Goal: Use online tool/utility

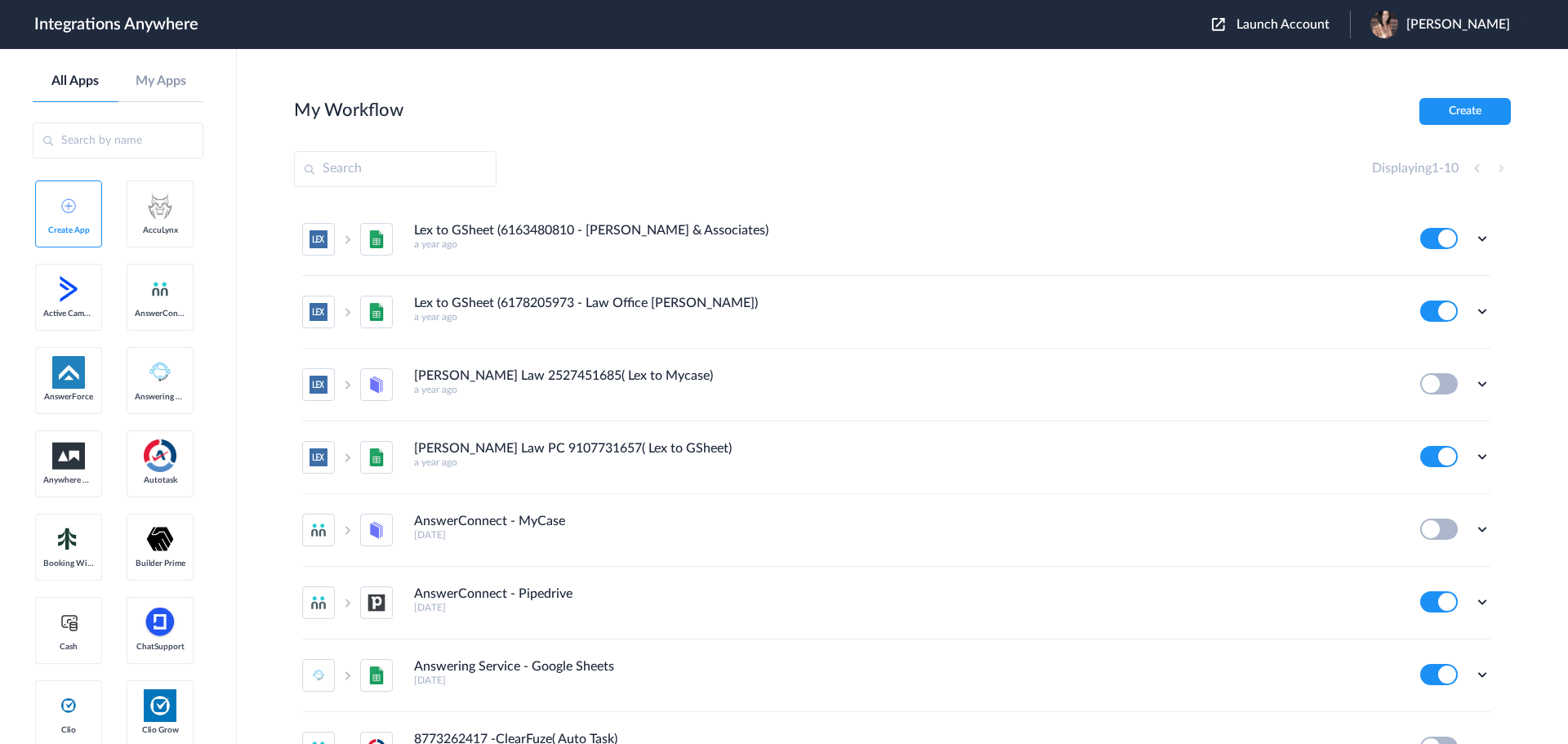
click at [1300, 20] on span "Launch Account" at bounding box center [1283, 25] width 94 height 13
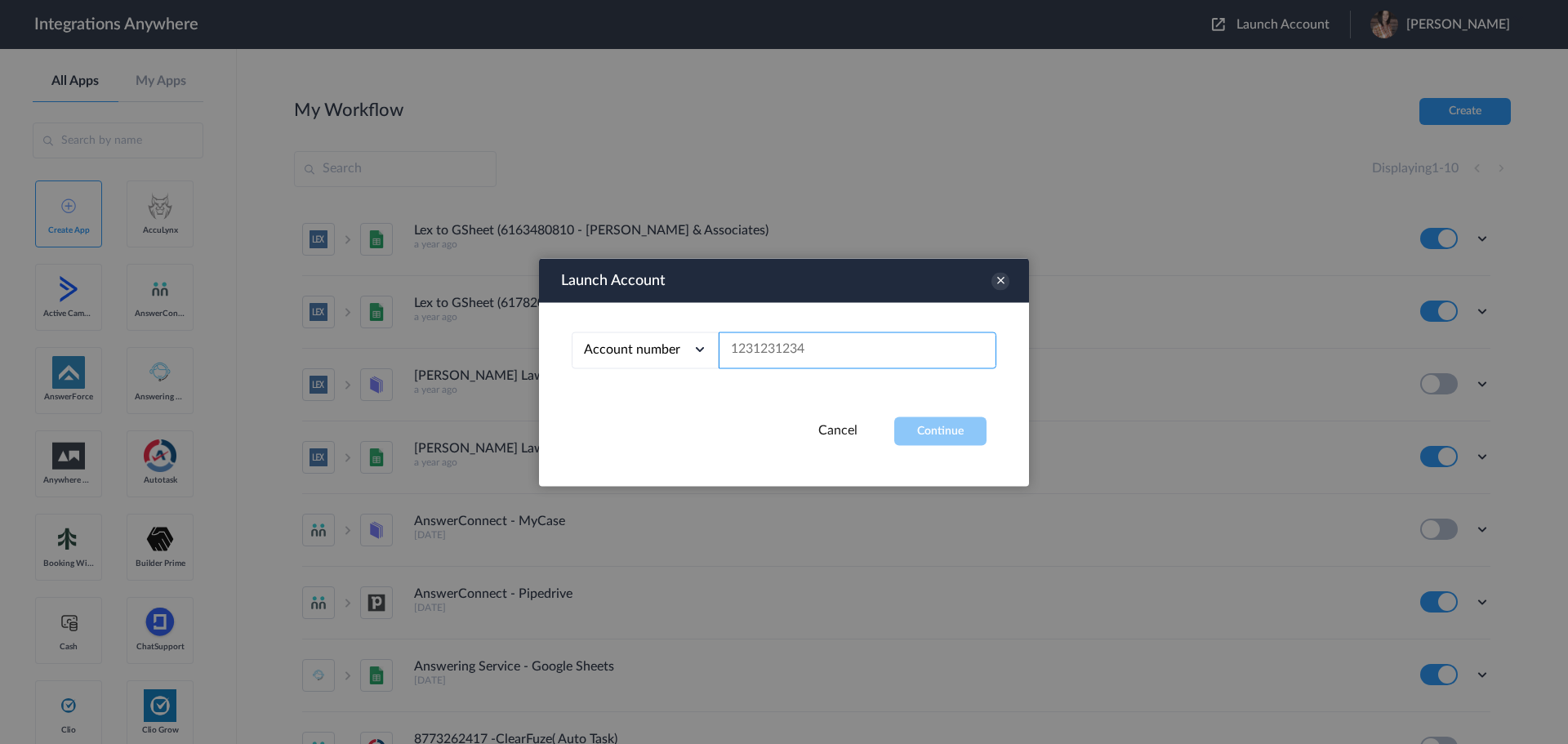
click at [828, 340] on input "text" at bounding box center [858, 349] width 278 height 37
paste input "3029856951"
type input "3029856951"
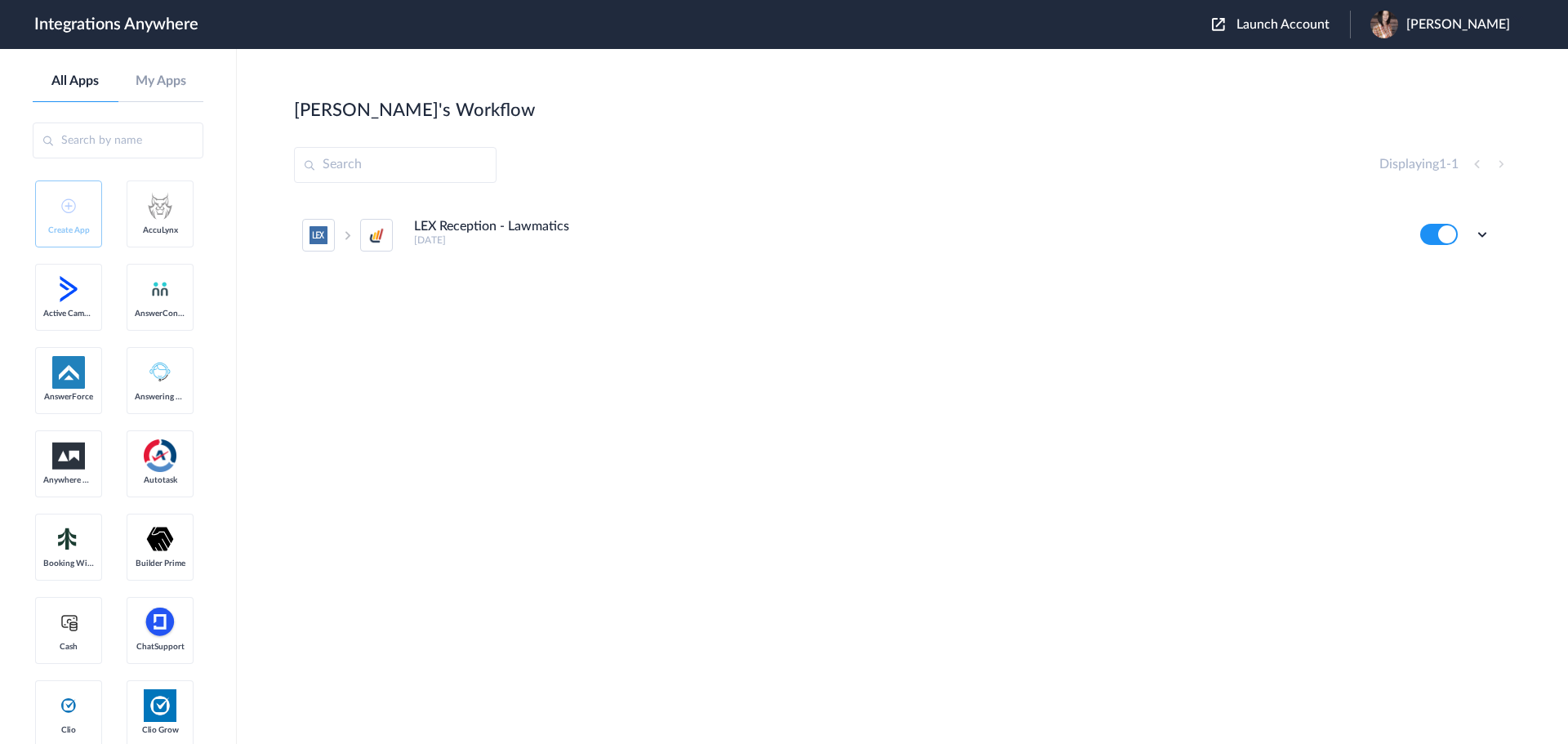
click at [545, 228] on h4 "LEX Reception - Lawmatics" at bounding box center [491, 227] width 155 height 15
click at [1483, 235] on icon at bounding box center [1481, 233] width 16 height 16
click at [1422, 274] on link "Edit" at bounding box center [1415, 272] width 39 height 11
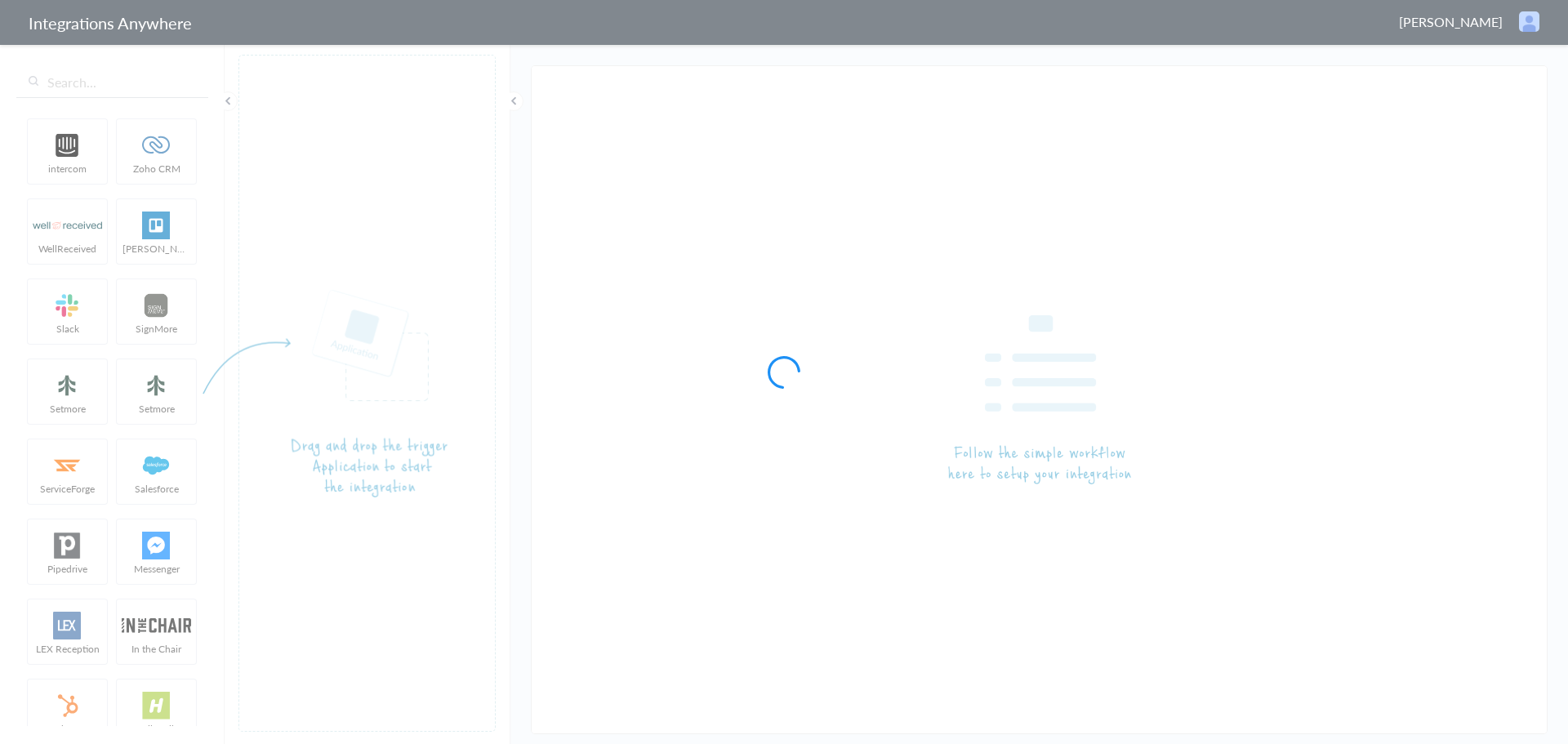
type input "LEX Reception - Lawmatics"
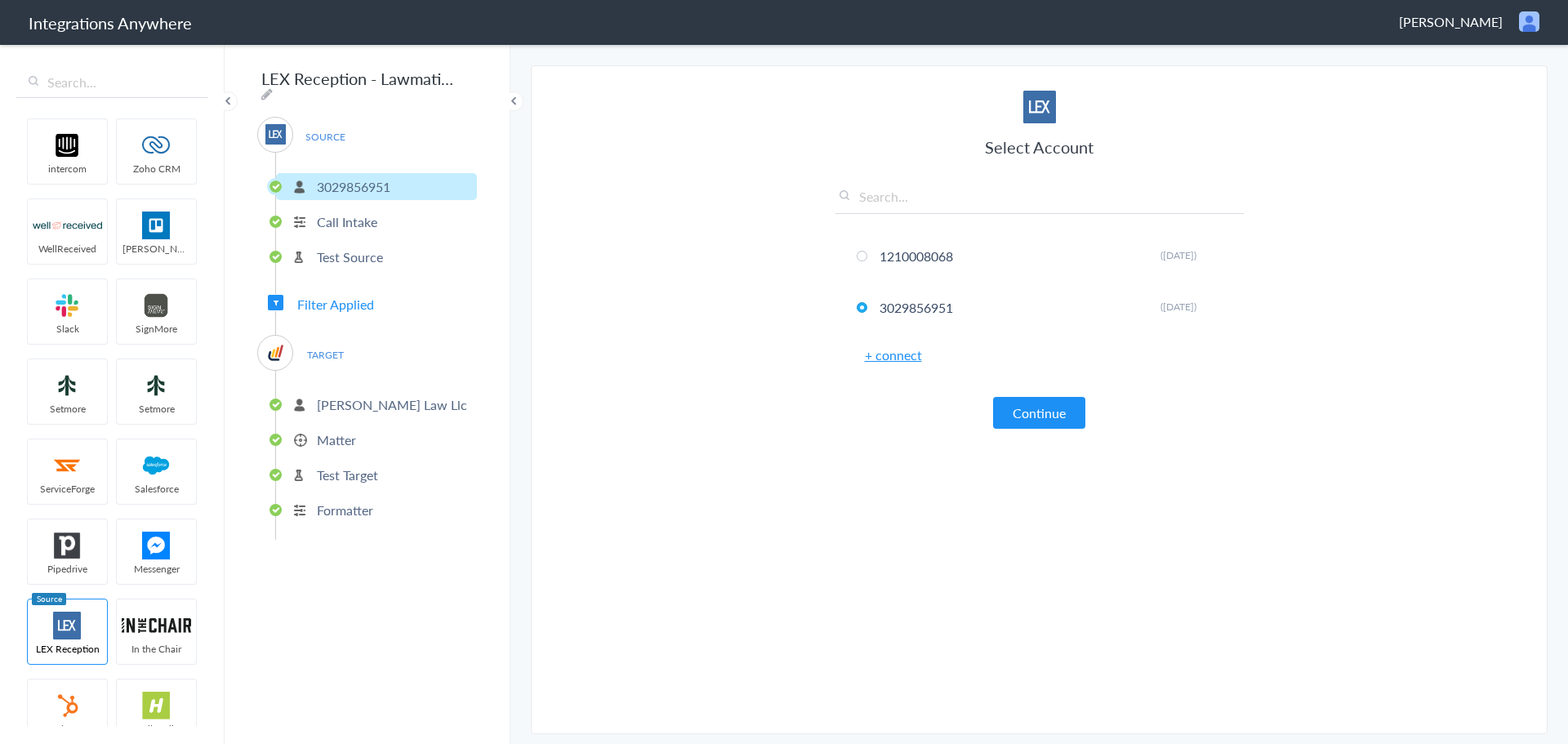
click at [340, 435] on p "Matter" at bounding box center [335, 440] width 39 height 19
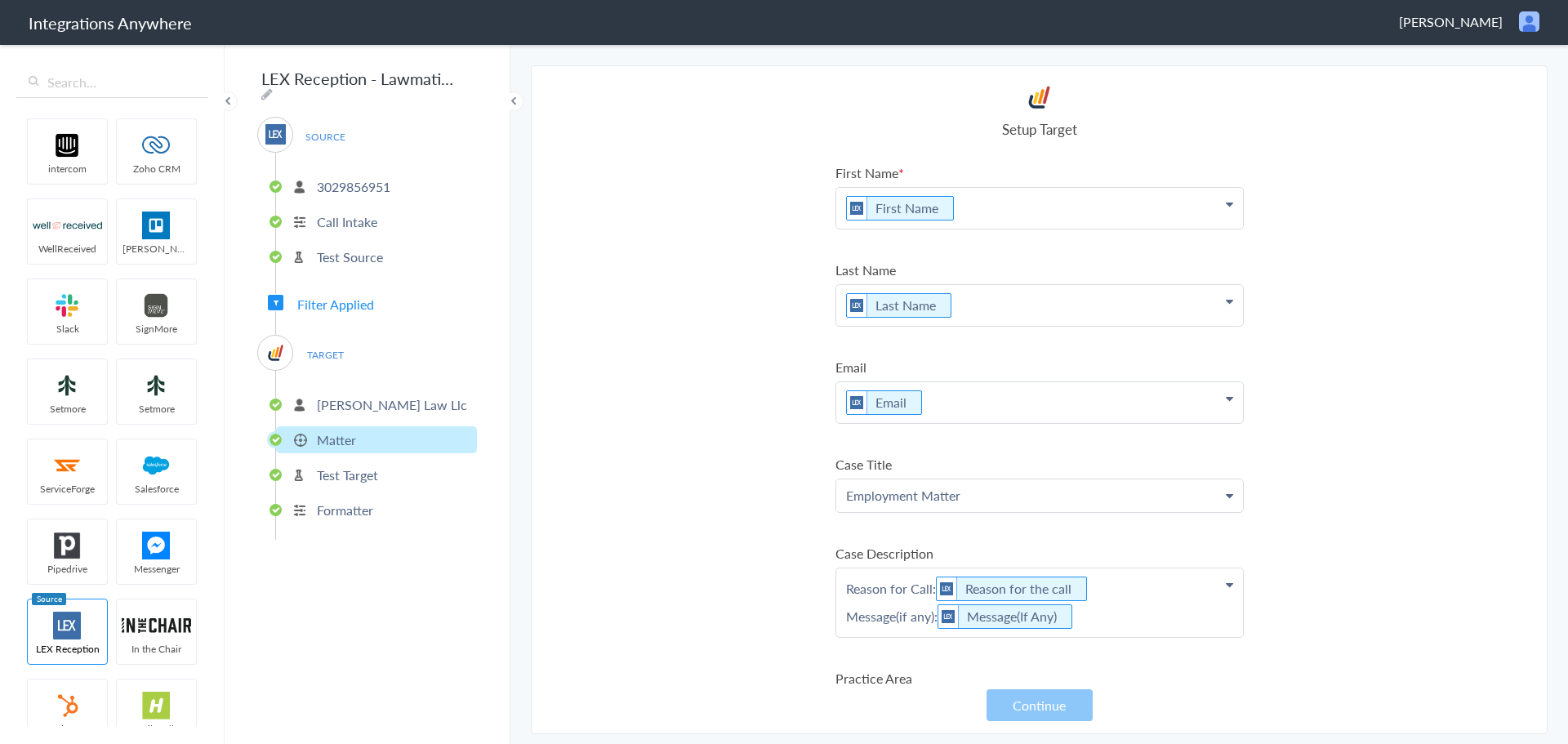
click at [339, 286] on div "SOURCE 3029856951 Call Intake Test Source Filter Applied TARGET Gibson Law Llc …" at bounding box center [366, 329] width 220 height 423
click at [353, 295] on span "Filter Applied" at bounding box center [335, 304] width 77 height 19
